Goal: Transaction & Acquisition: Purchase product/service

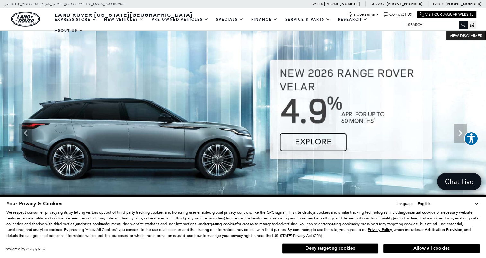
click at [312, 126] on img at bounding box center [243, 133] width 486 height 205
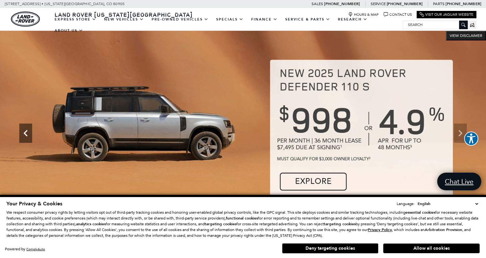
click at [24, 136] on icon "Previous" at bounding box center [25, 133] width 13 height 13
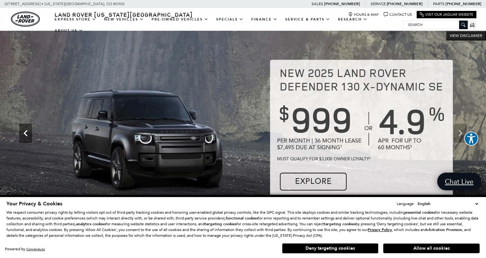
click at [24, 136] on icon "Previous" at bounding box center [25, 133] width 13 height 13
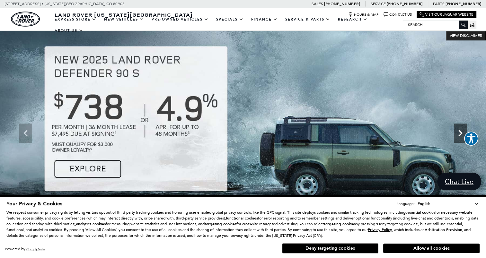
click at [459, 131] on icon "Next" at bounding box center [460, 133] width 4 height 6
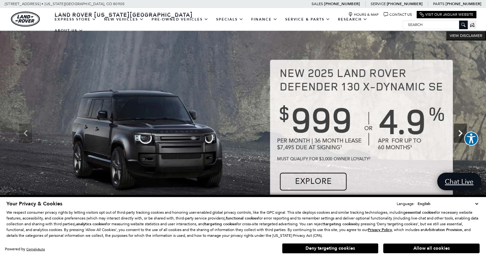
click at [460, 137] on icon "Next" at bounding box center [460, 133] width 13 height 13
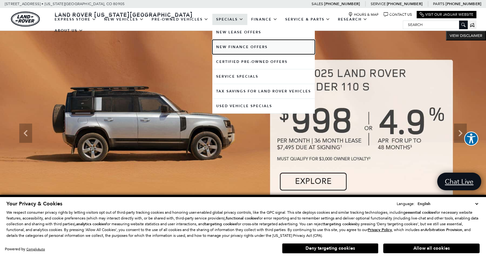
click at [226, 44] on link "New Finance Offers" at bounding box center [263, 47] width 102 height 14
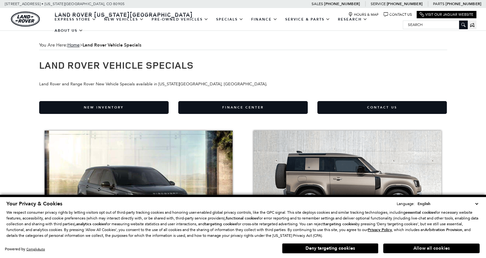
click at [424, 251] on button "Allow all cookies" at bounding box center [431, 249] width 96 height 10
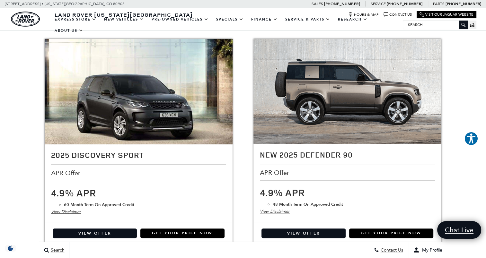
scroll to position [79, 0]
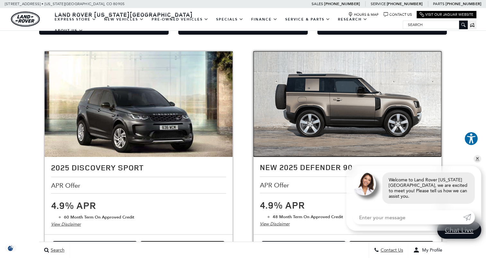
click at [318, 92] on img at bounding box center [347, 103] width 188 height 105
